Goal: Obtain resource: Obtain resource

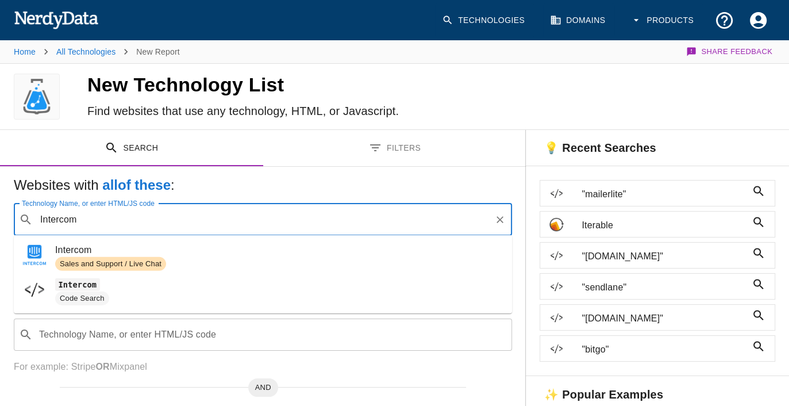
click at [132, 259] on span "Sales and Support / Live Chat" at bounding box center [110, 264] width 111 height 11
type input "Intercom"
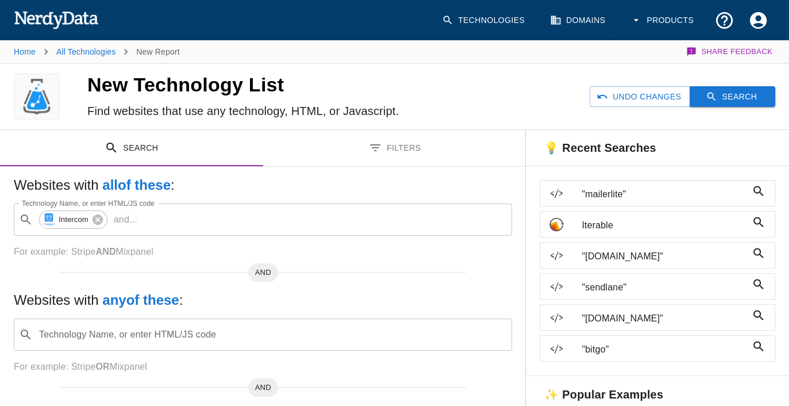
click at [724, 102] on button "Search" at bounding box center [732, 96] width 86 height 21
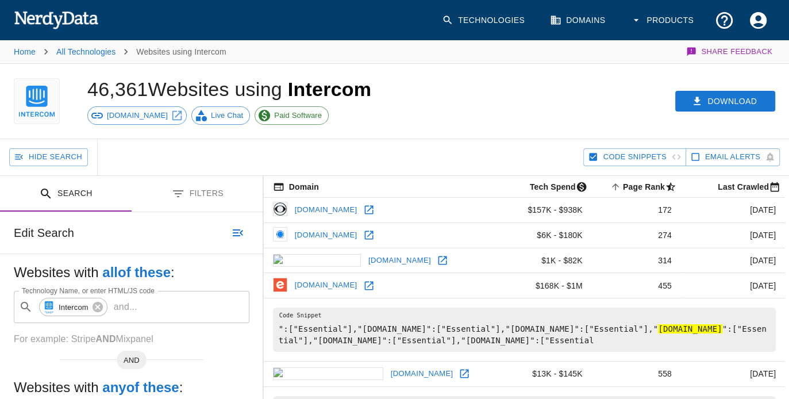
scroll to position [138, 0]
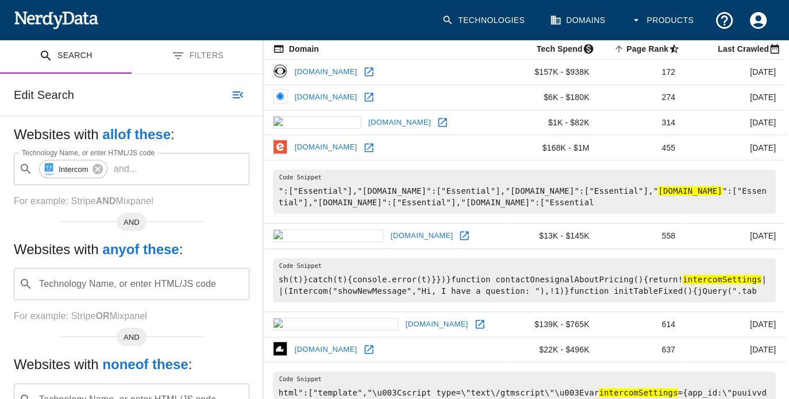
click at [205, 49] on button "Filters" at bounding box center [198, 56] width 132 height 36
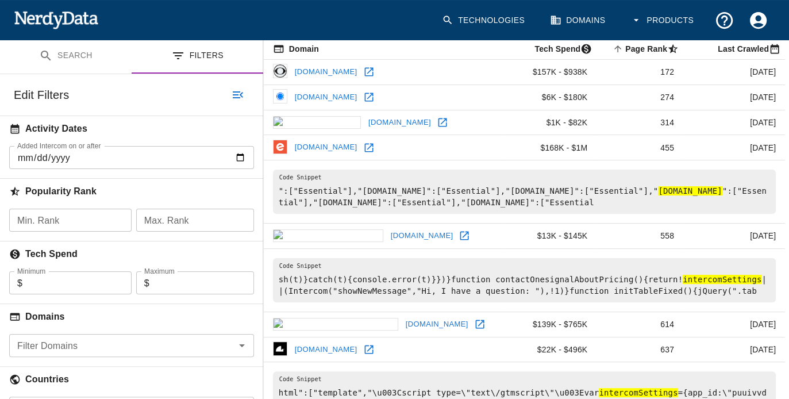
scroll to position [230, 0]
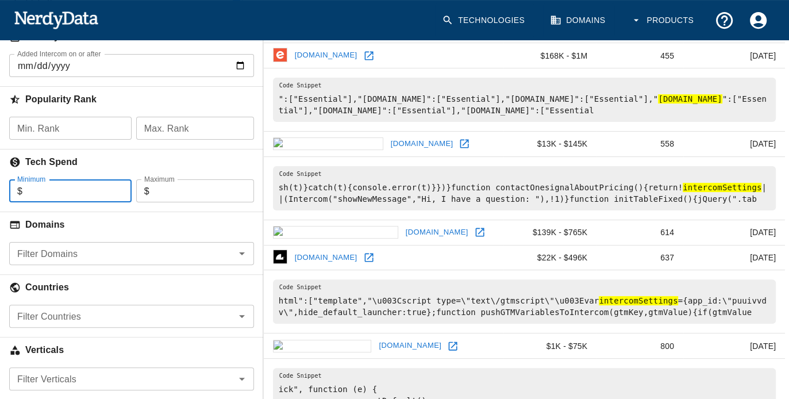
click at [63, 188] on input "Minimum" at bounding box center [76, 190] width 109 height 23
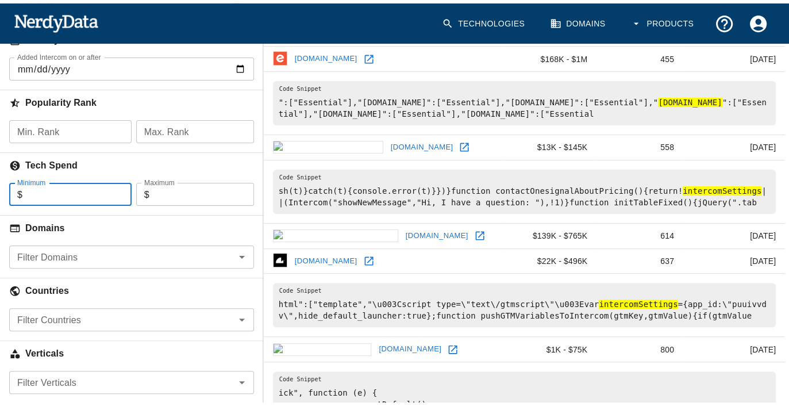
scroll to position [92, 0]
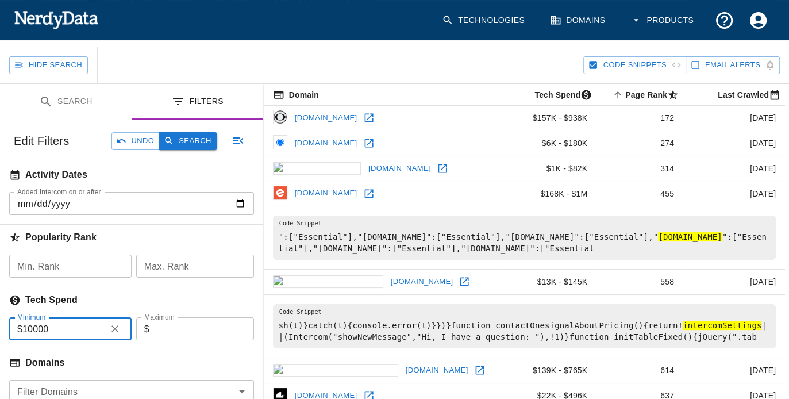
click at [187, 142] on button "Search" at bounding box center [187, 141] width 57 height 18
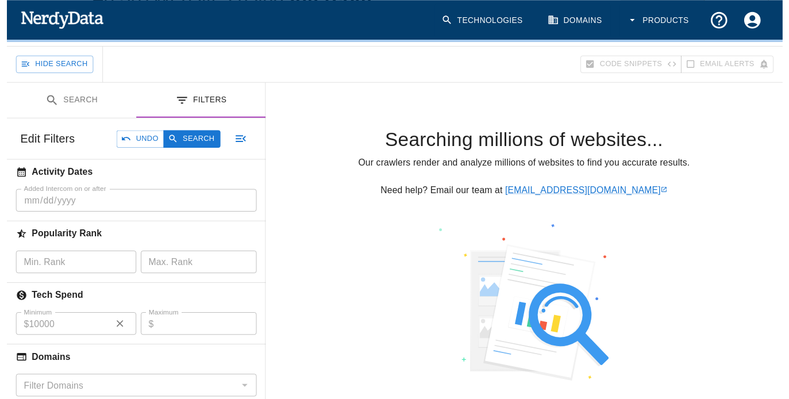
scroll to position [0, 0]
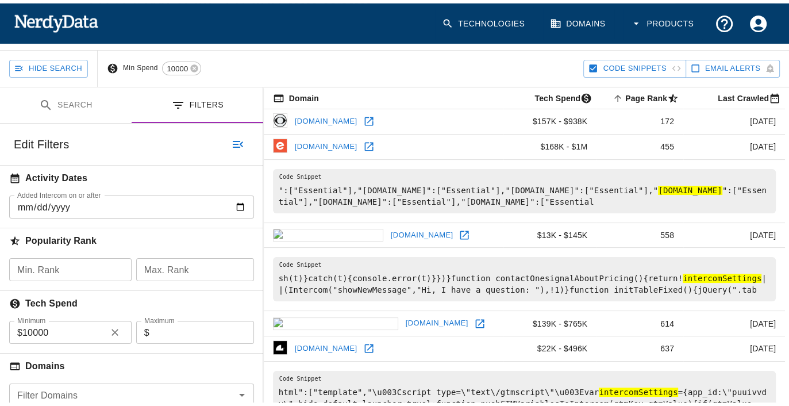
scroll to position [138, 0]
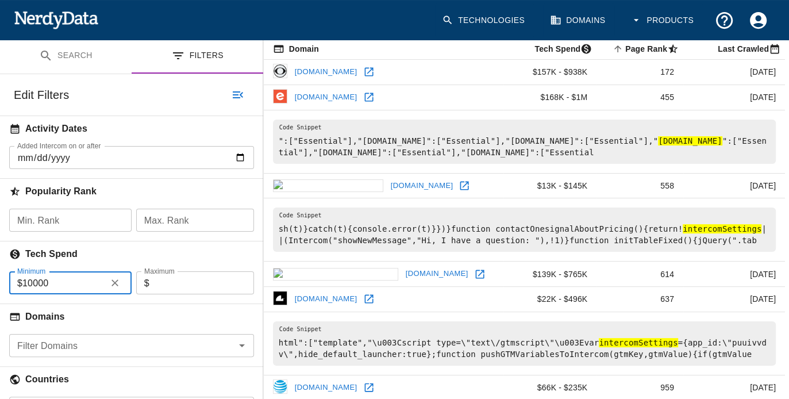
click at [53, 278] on input "10000" at bounding box center [61, 282] width 79 height 23
click at [183, 90] on button "Search" at bounding box center [187, 95] width 57 height 18
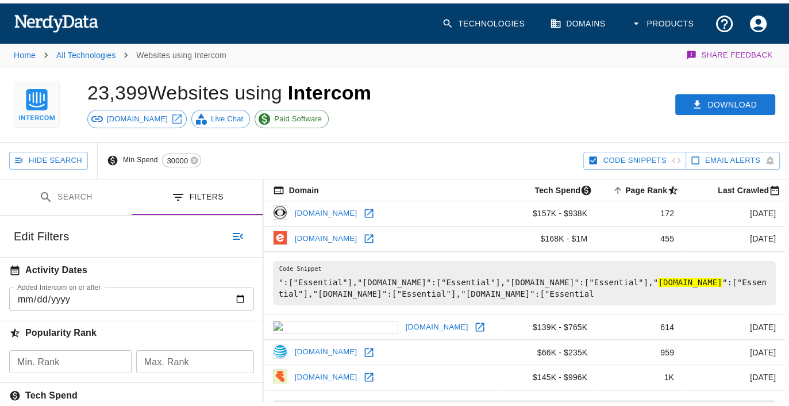
scroll to position [92, 0]
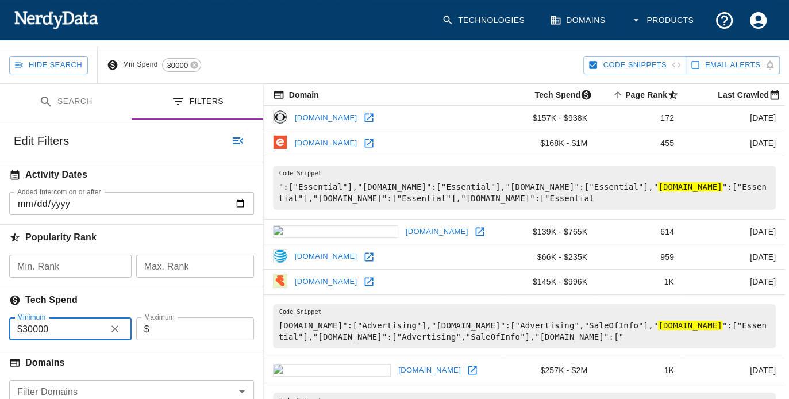
click at [58, 331] on input "30000" at bounding box center [61, 328] width 79 height 23
click at [32, 318] on label "Minimum" at bounding box center [31, 317] width 28 height 10
click at [32, 318] on input "30000" at bounding box center [61, 328] width 79 height 23
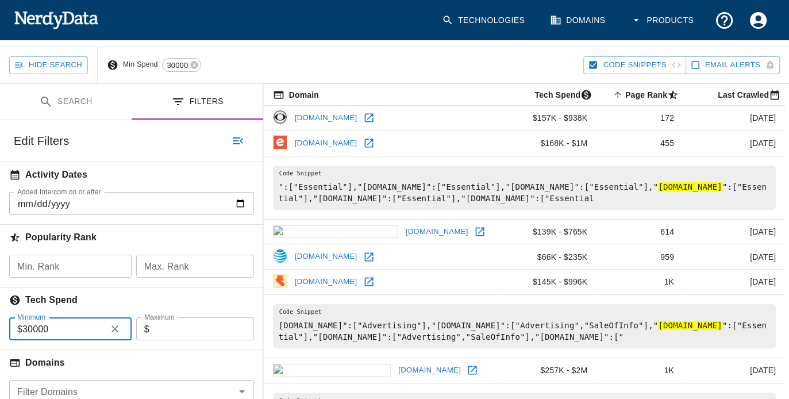
click at [32, 318] on label "Minimum" at bounding box center [31, 317] width 28 height 10
click at [32, 318] on input "30000" at bounding box center [61, 328] width 79 height 23
click at [31, 322] on input "30000" at bounding box center [61, 328] width 79 height 23
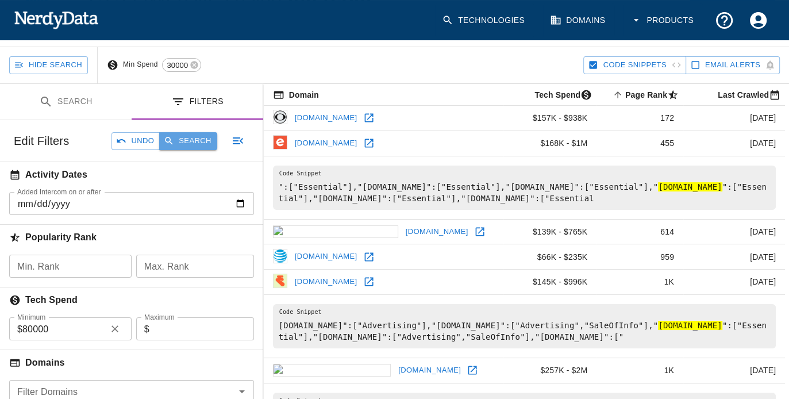
click at [170, 141] on icon "button" at bounding box center [168, 140] width 7 height 7
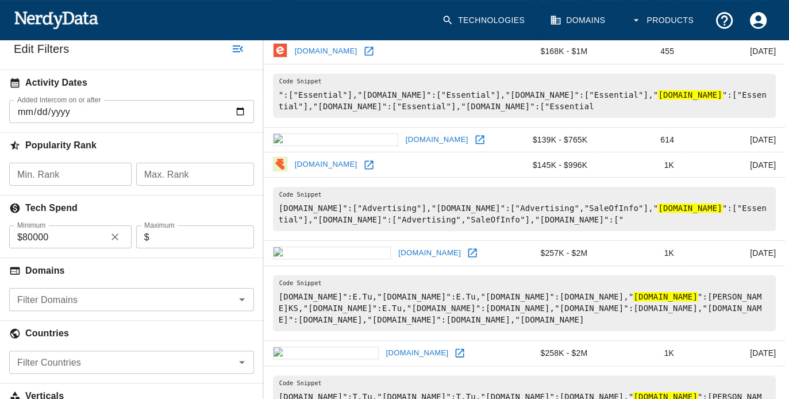
scroll to position [276, 0]
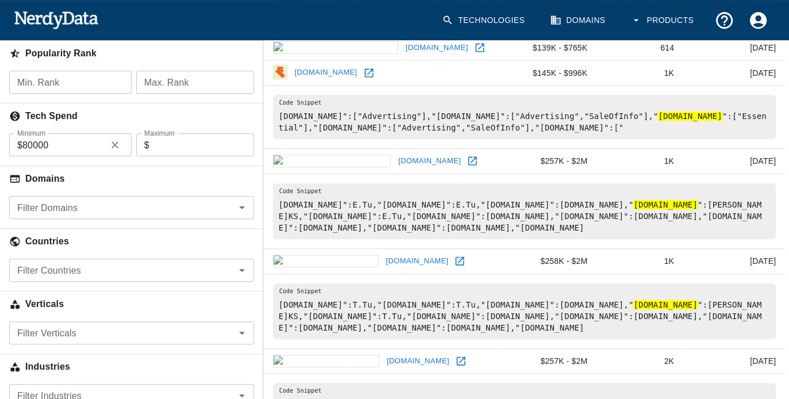
click at [61, 152] on input "80000" at bounding box center [61, 144] width 79 height 23
click at [60, 152] on input "15" at bounding box center [61, 144] width 79 height 23
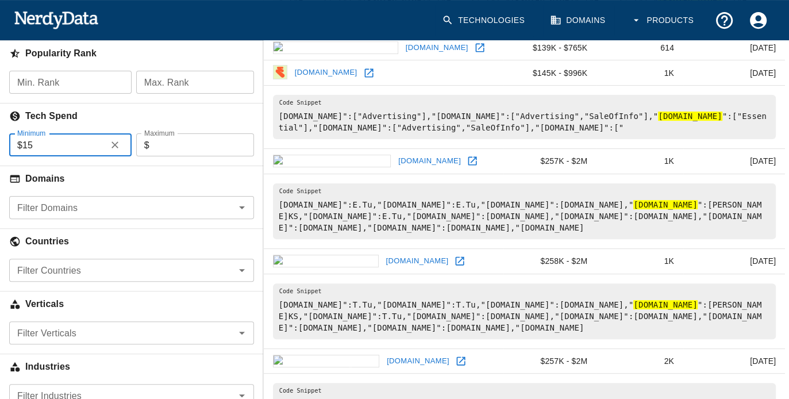
click at [60, 152] on input "15" at bounding box center [61, 144] width 79 height 23
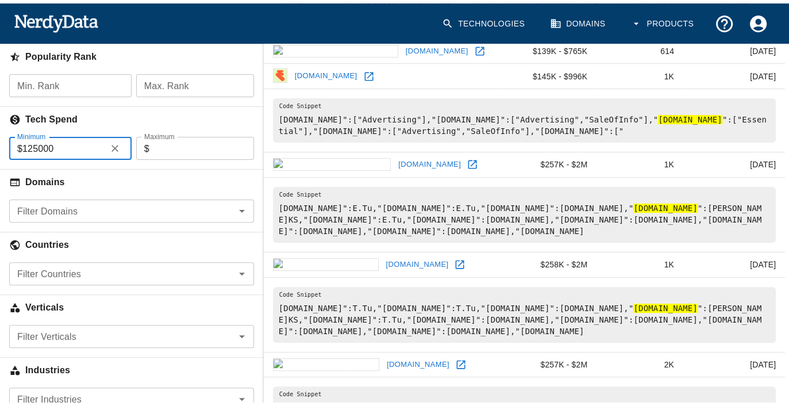
scroll to position [46, 0]
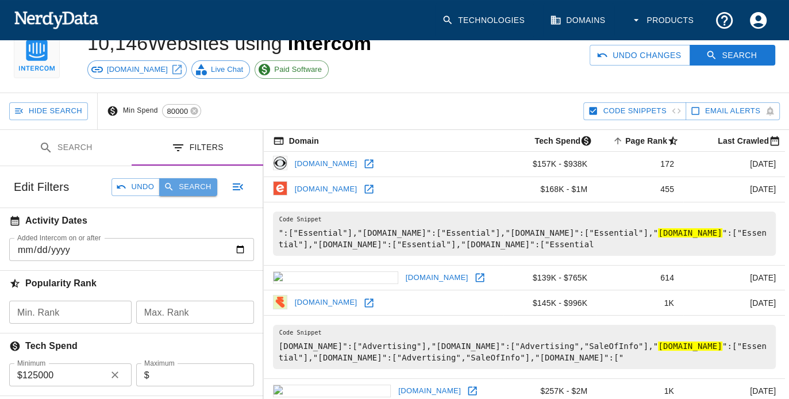
click at [205, 183] on button "Search" at bounding box center [187, 187] width 57 height 18
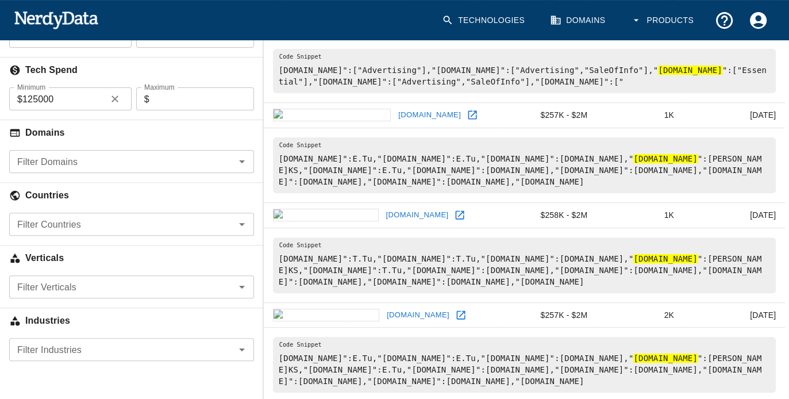
scroll to position [184, 0]
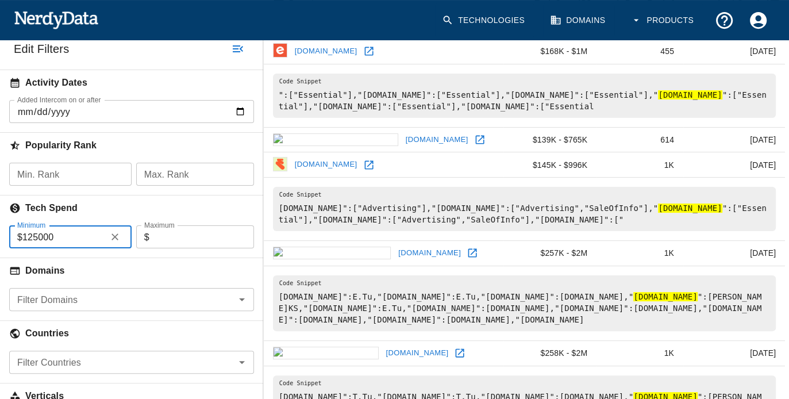
drag, startPoint x: 27, startPoint y: 234, endPoint x: 80, endPoint y: 234, distance: 52.9
click at [80, 234] on input "125000" at bounding box center [61, 236] width 79 height 23
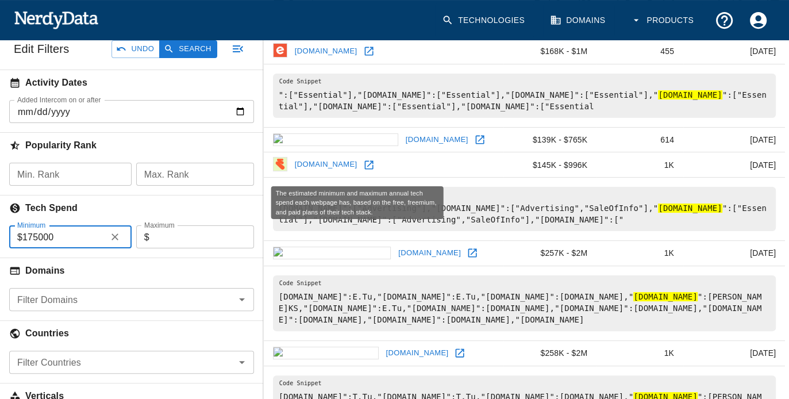
type input "175000"
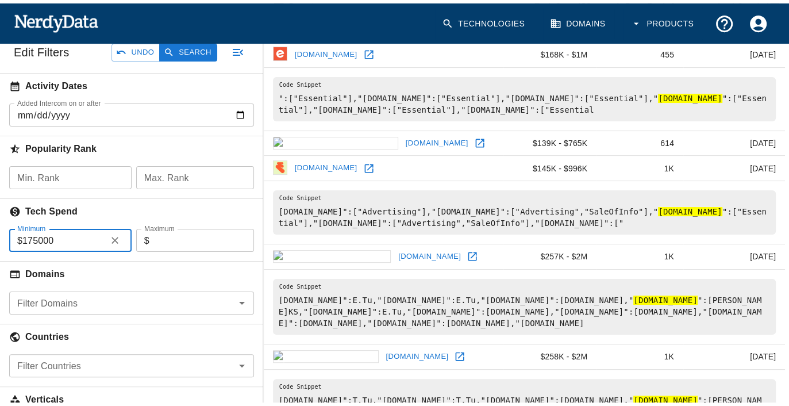
scroll to position [138, 0]
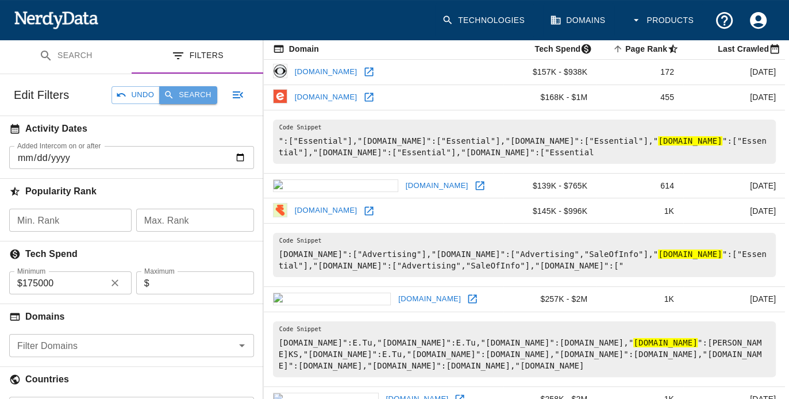
click at [200, 94] on button "Search" at bounding box center [187, 95] width 57 height 18
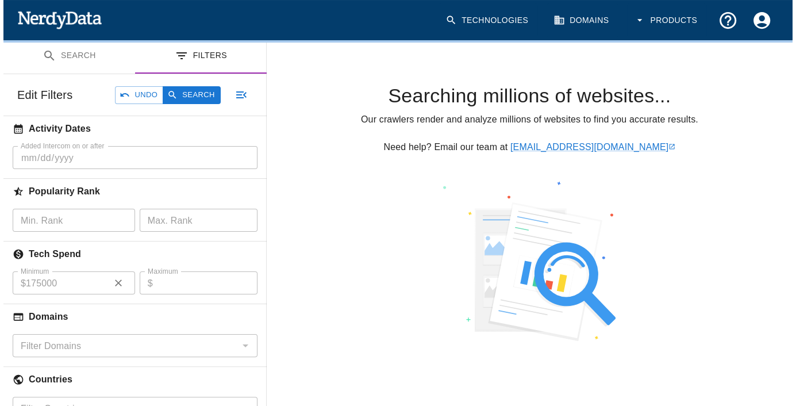
scroll to position [0, 0]
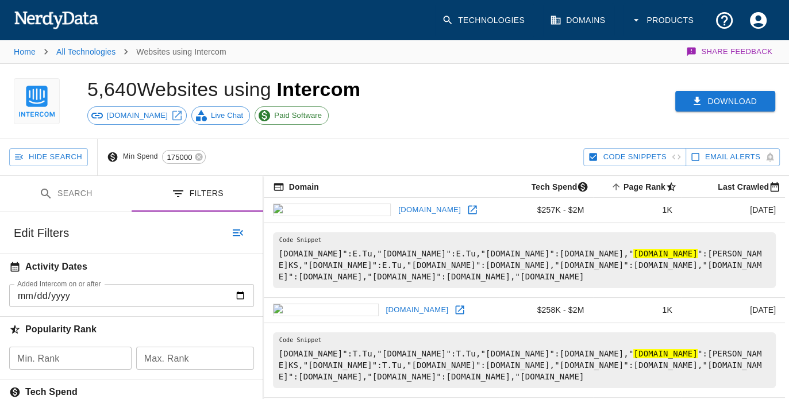
click at [726, 105] on button "Download" at bounding box center [725, 101] width 100 height 21
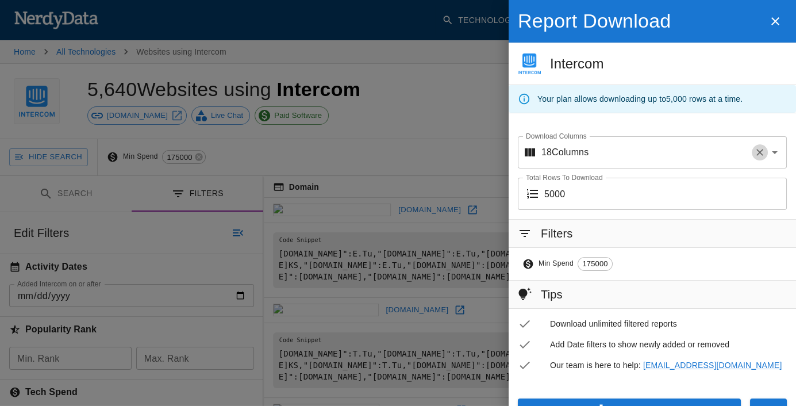
click at [754, 148] on icon "Clear" at bounding box center [759, 151] width 11 height 11
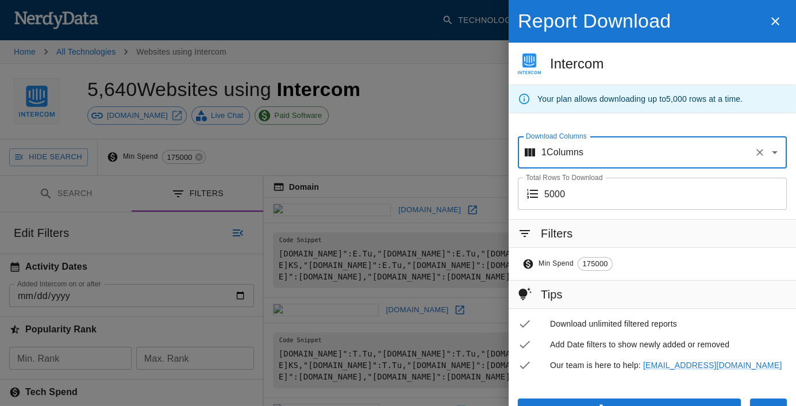
click at [613, 397] on div "Download" at bounding box center [624, 404] width 232 height 30
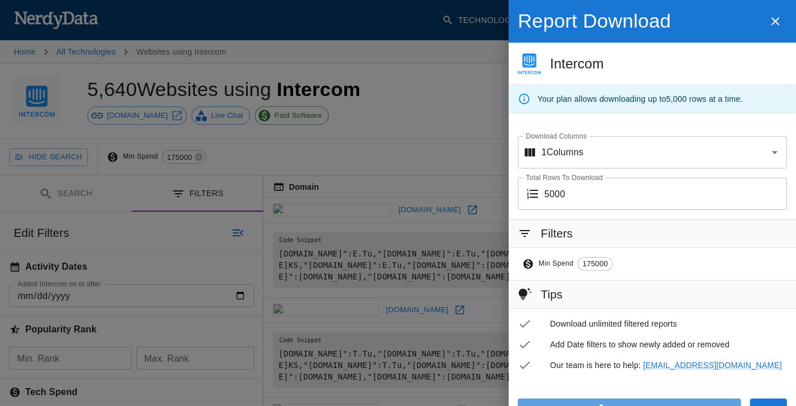
click at [612, 400] on button "Download" at bounding box center [629, 408] width 223 height 21
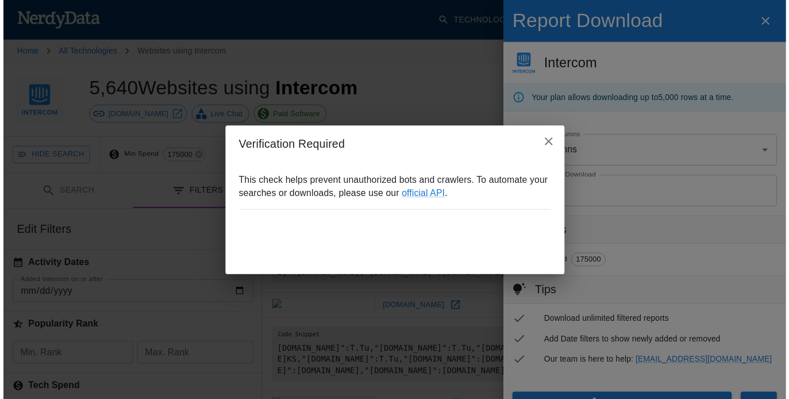
scroll to position [12, 0]
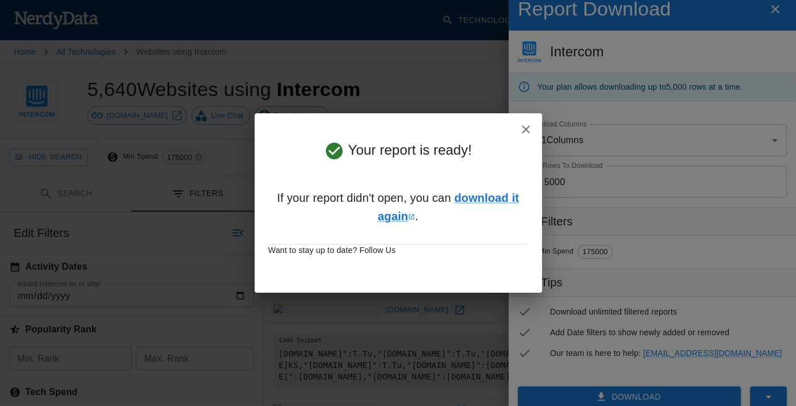
click at [623, 0] on html "Technologies Domains Products Home All Technologies Websites using Intercom Sha…" at bounding box center [398, 295] width 796 height 591
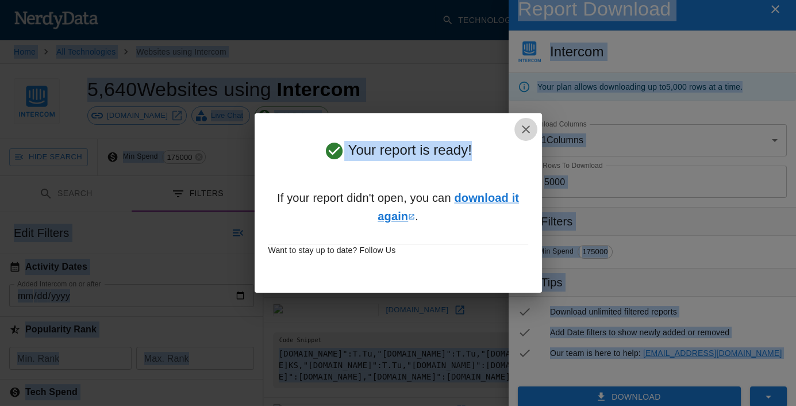
click at [519, 130] on icon "button" at bounding box center [526, 129] width 14 height 14
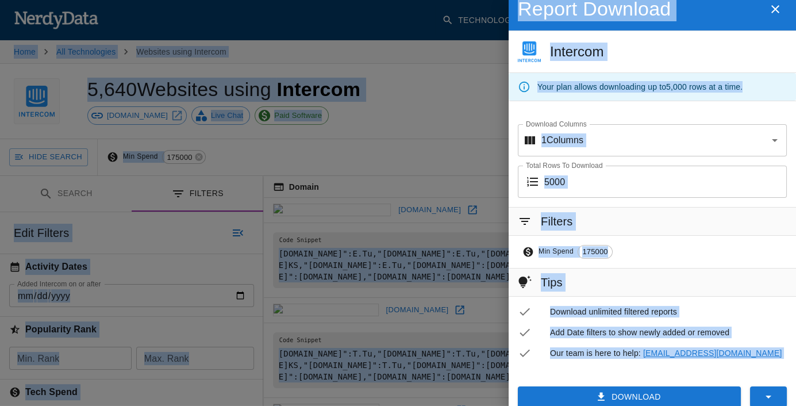
click at [547, 105] on div "Report Download Intercom Your plan allows downloading up to 5,000 rows at a tim…" at bounding box center [651, 93] width 287 height 210
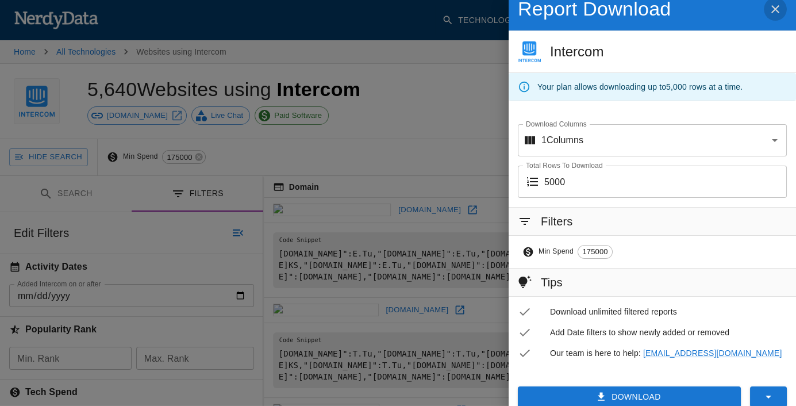
click at [768, 11] on icon "button" at bounding box center [775, 9] width 14 height 14
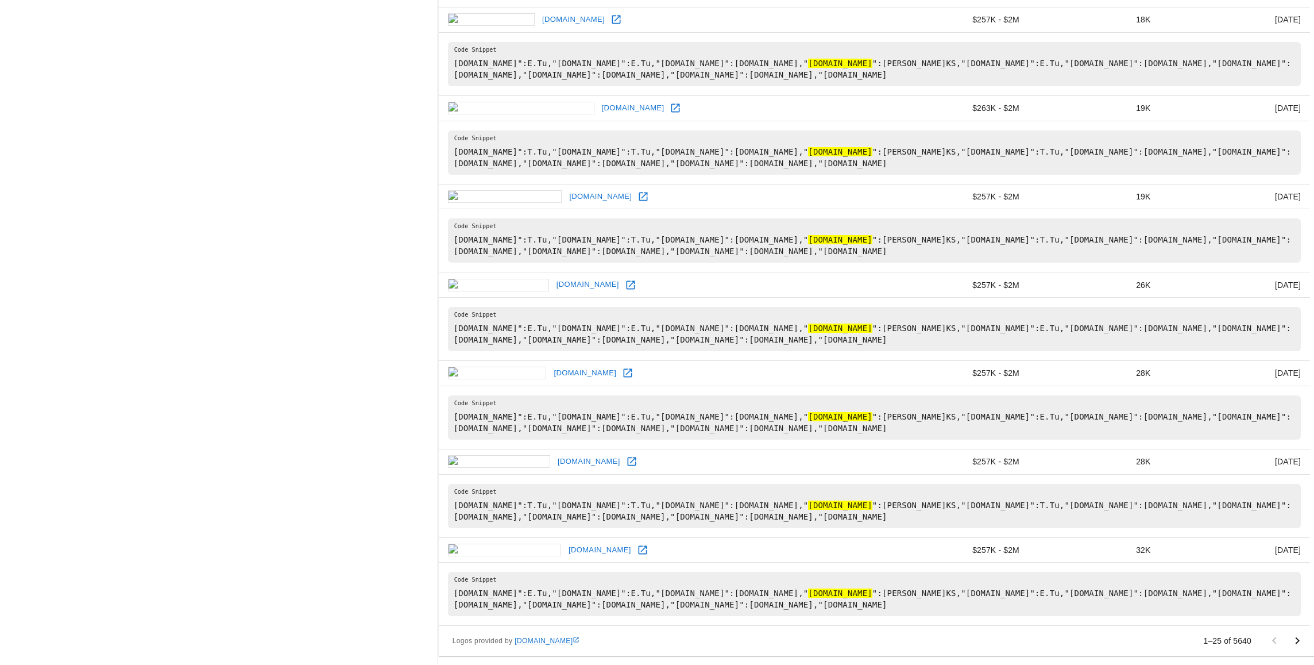
scroll to position [1409, 0]
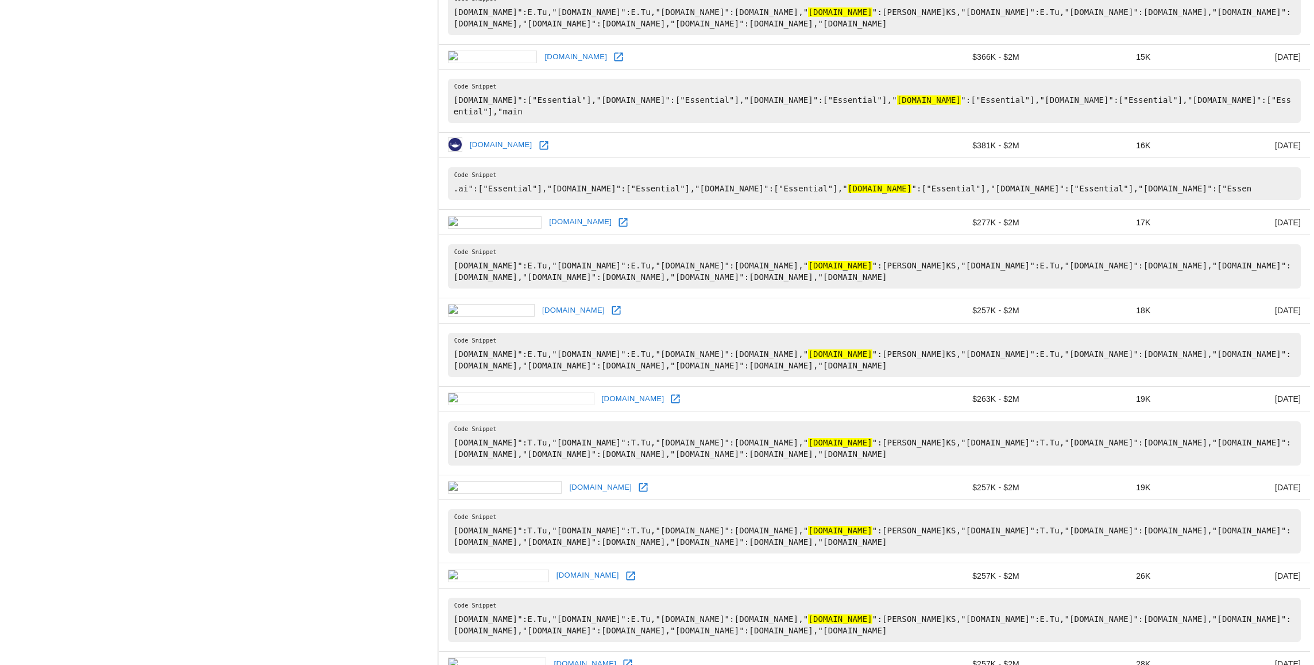
click at [546, 231] on link "[DOMAIN_NAME]" at bounding box center [580, 222] width 68 height 18
click at [552, 70] on td "f1000.com" at bounding box center [664, 56] width 451 height 25
click at [901, 70] on td "$366K - $2M" at bounding box center [959, 56] width 140 height 25
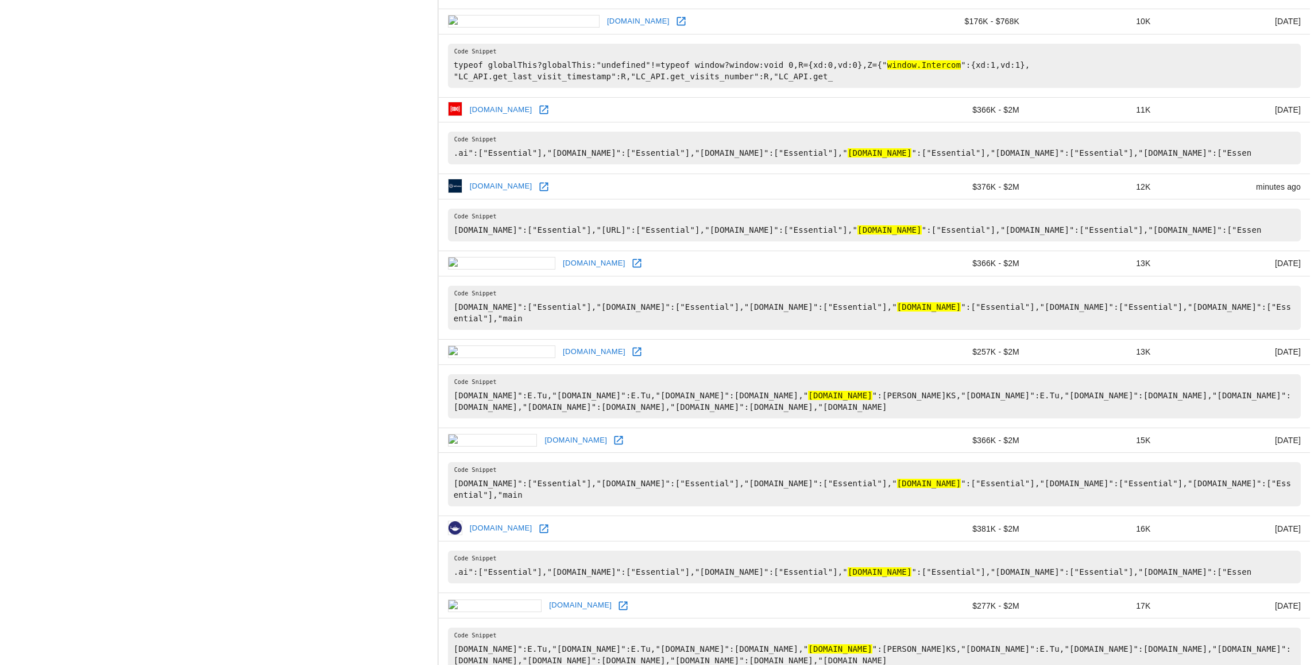
click at [113, 342] on div "Search Filters Edit Search Websites with all of these : Technology Name, or ent…" at bounding box center [219, 244] width 438 height 2189
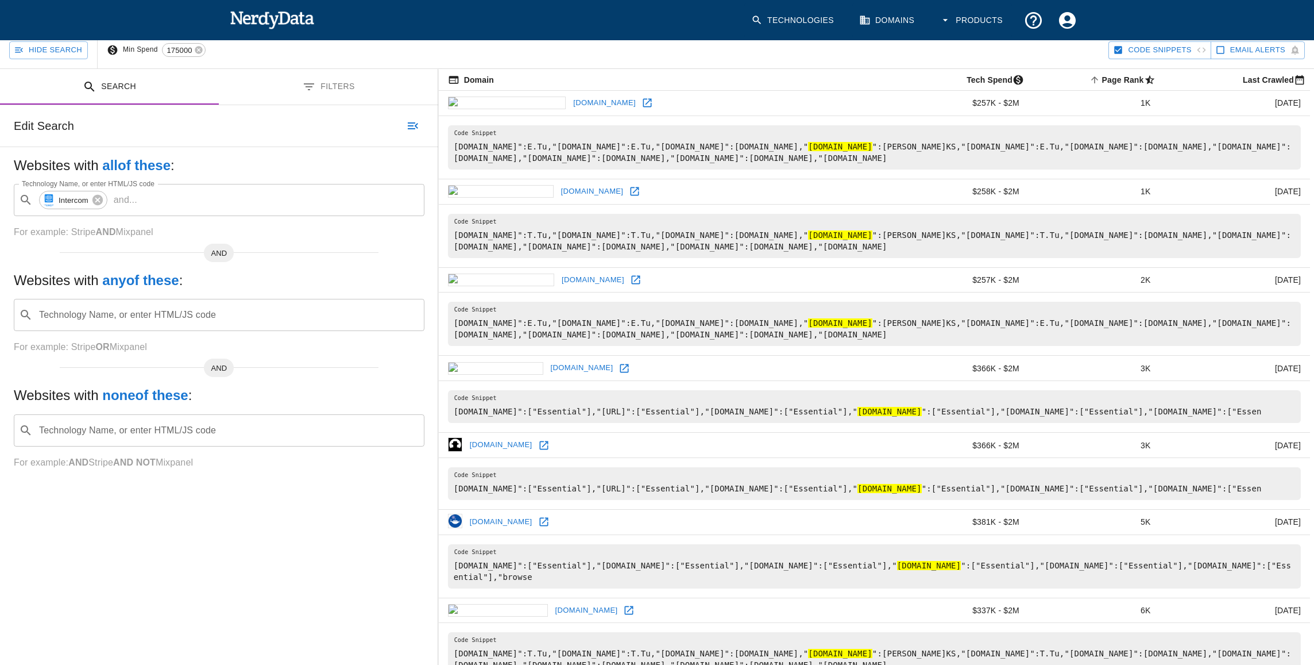
scroll to position [0, 0]
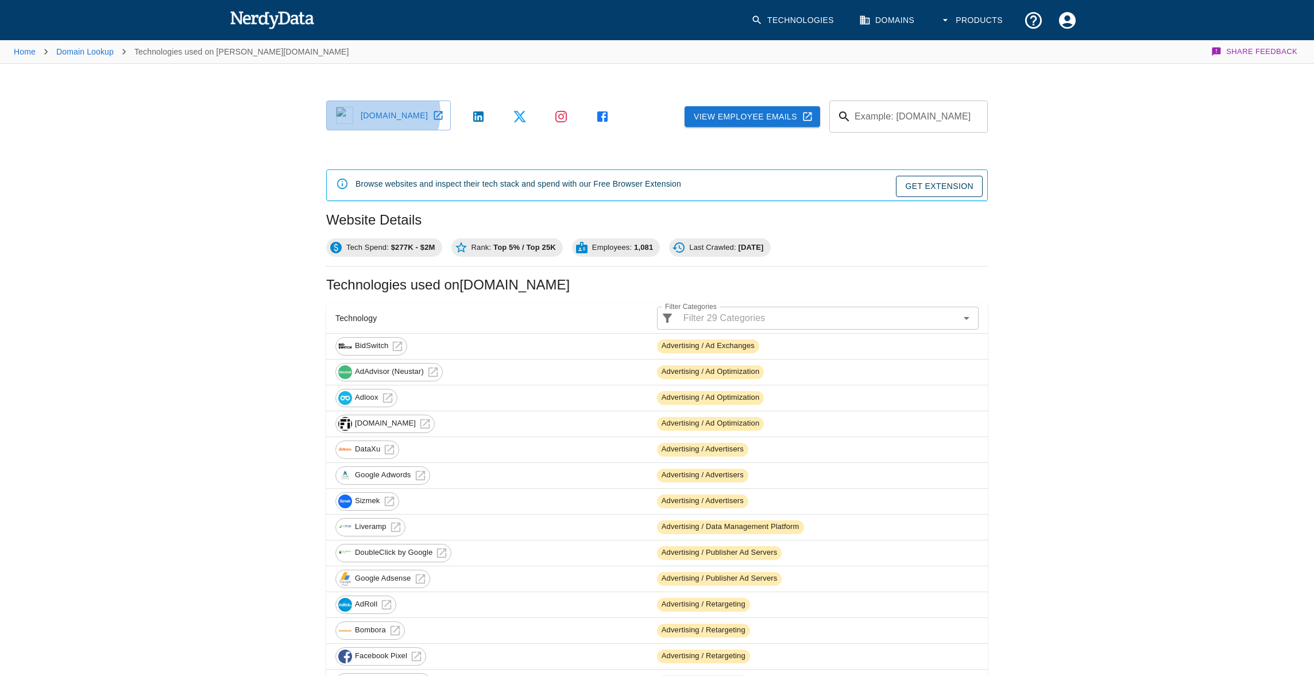
click at [377, 113] on link "[DOMAIN_NAME]" at bounding box center [388, 116] width 125 height 30
